Goal: Obtain resource: Obtain resource

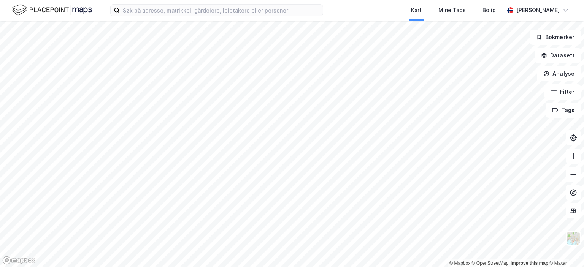
click at [306, 17] on div "Kart Mine Tags Bolig [PERSON_NAME] © Mapbox © OpenStreetMap Improve this map © …" at bounding box center [292, 133] width 584 height 267
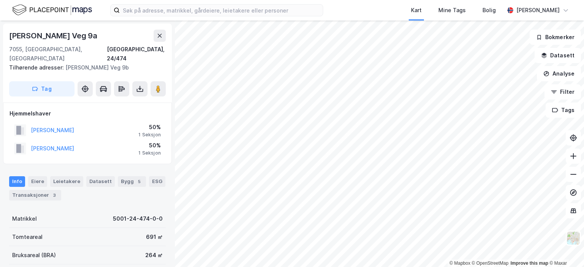
scroll to position [76, 0]
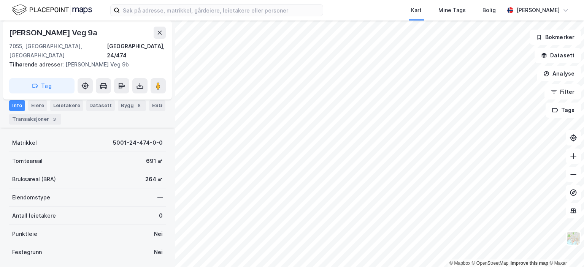
click at [35, 110] on div "Info Eiere Leietakere Datasett Bygg 5 ESG Transaksjoner 3" at bounding box center [87, 112] width 157 height 24
click at [35, 106] on div "Eiere" at bounding box center [37, 105] width 19 height 11
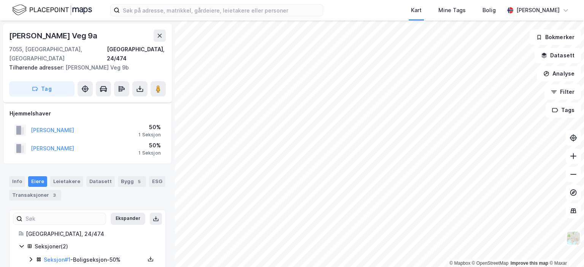
scroll to position [21, 0]
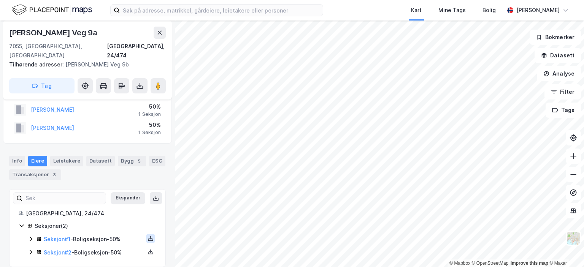
click at [149, 238] on icon at bounding box center [150, 239] width 3 height 2
click at [115, 209] on div "Grunnbok" at bounding box center [108, 216] width 67 height 18
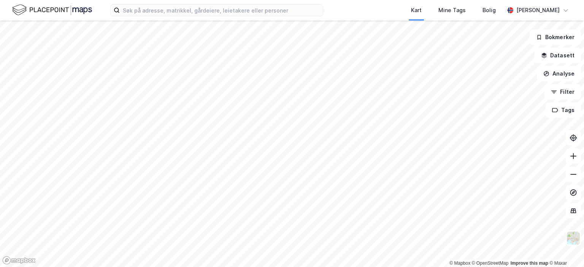
click at [227, 267] on html "Kart Mine Tags Bolig [PERSON_NAME] © Mapbox © OpenStreetMap Improve this map © …" at bounding box center [292, 133] width 584 height 267
click at [247, 267] on html "Kart Mine Tags Bolig [PERSON_NAME] © Mapbox © OpenStreetMap Improve this map © …" at bounding box center [292, 133] width 584 height 267
click at [487, 13] on div "Kart Mine Tags Bolig [PERSON_NAME] © Mapbox © OpenStreetMap Improve this map © …" at bounding box center [292, 133] width 584 height 267
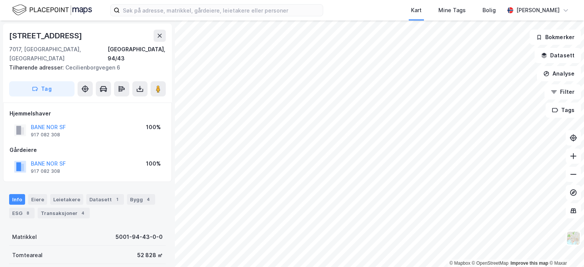
click at [171, 267] on html "Kart Mine Tags Bolig [PERSON_NAME] © Mapbox © OpenStreetMap Improve this map © …" at bounding box center [292, 133] width 584 height 267
click at [149, 219] on div "© Mapbox © OpenStreetMap Improve this map © Maxar [STREET_ADDRESS], 94/43 Tilhø…" at bounding box center [292, 144] width 584 height 247
